Goal: Information Seeking & Learning: Learn about a topic

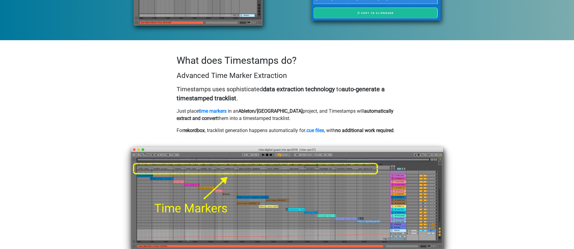
scroll to position [324, 0]
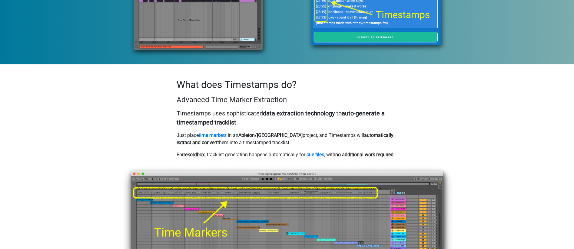
drag, startPoint x: 214, startPoint y: 115, endPoint x: 265, endPoint y: 121, distance: 51.5
click at [265, 121] on p "Timestamps uses sophisticated data extraction technology to auto-generate a tim…" at bounding box center [286, 118] width 221 height 18
click at [267, 120] on p "Timestamps uses sophisticated data extraction technology to auto-generate a tim…" at bounding box center [286, 118] width 221 height 18
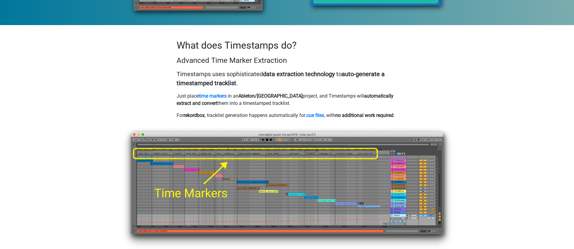
scroll to position [354, 0]
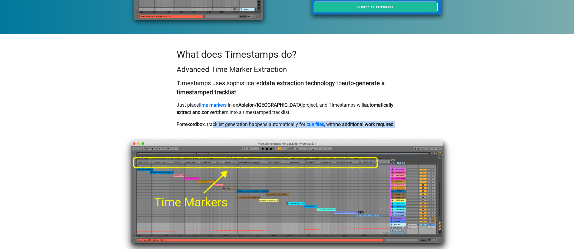
drag, startPoint x: 221, startPoint y: 125, endPoint x: 267, endPoint y: 132, distance: 47.1
click at [267, 128] on p "For rekordbox , tracklist generation happens automatically for .cue files , wit…" at bounding box center [286, 124] width 221 height 7
click at [268, 123] on p "For rekordbox , tracklist generation happens automatically for .cue files , wit…" at bounding box center [286, 124] width 221 height 7
drag, startPoint x: 214, startPoint y: 123, endPoint x: 255, endPoint y: 133, distance: 42.6
click at [255, 128] on p "For rekordbox , tracklist generation happens automatically for .cue files , wit…" at bounding box center [286, 124] width 221 height 7
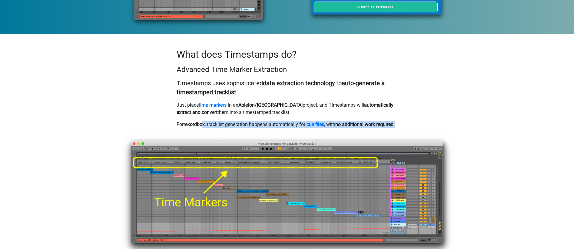
click at [251, 127] on p "For rekordbox , tracklist generation happens automatically for .cue files , wit…" at bounding box center [286, 124] width 221 height 7
drag, startPoint x: 184, startPoint y: 124, endPoint x: 208, endPoint y: 131, distance: 24.5
click at [208, 128] on p "For rekordbox , tracklist generation happens automatically for .cue files , wit…" at bounding box center [286, 124] width 221 height 7
click at [209, 128] on p "For rekordbox , tracklist generation happens automatically for .cue files , wit…" at bounding box center [286, 124] width 221 height 7
